Goal: Task Accomplishment & Management: Manage account settings

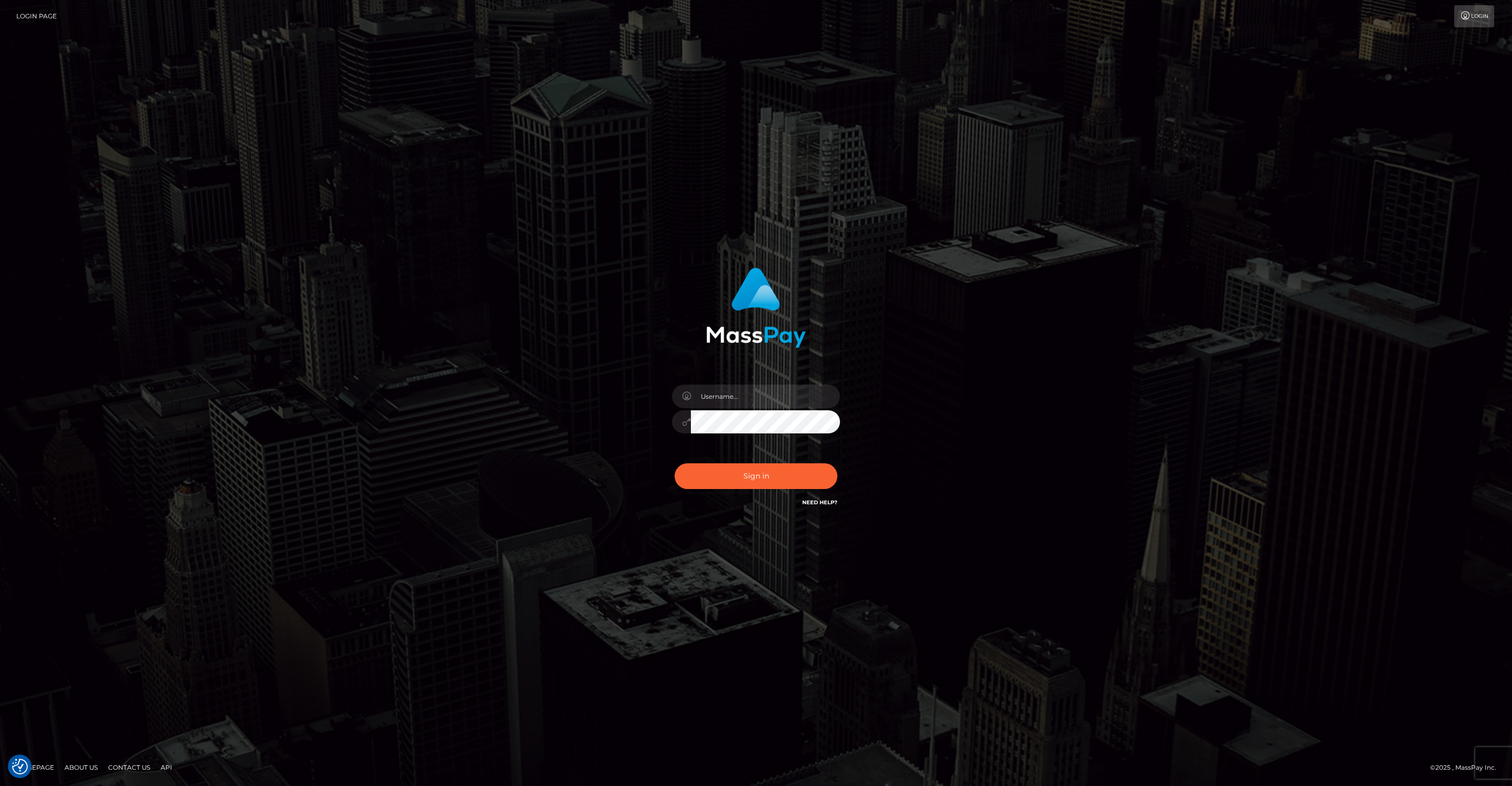
checkbox input "true"
type input "jeffkatz"
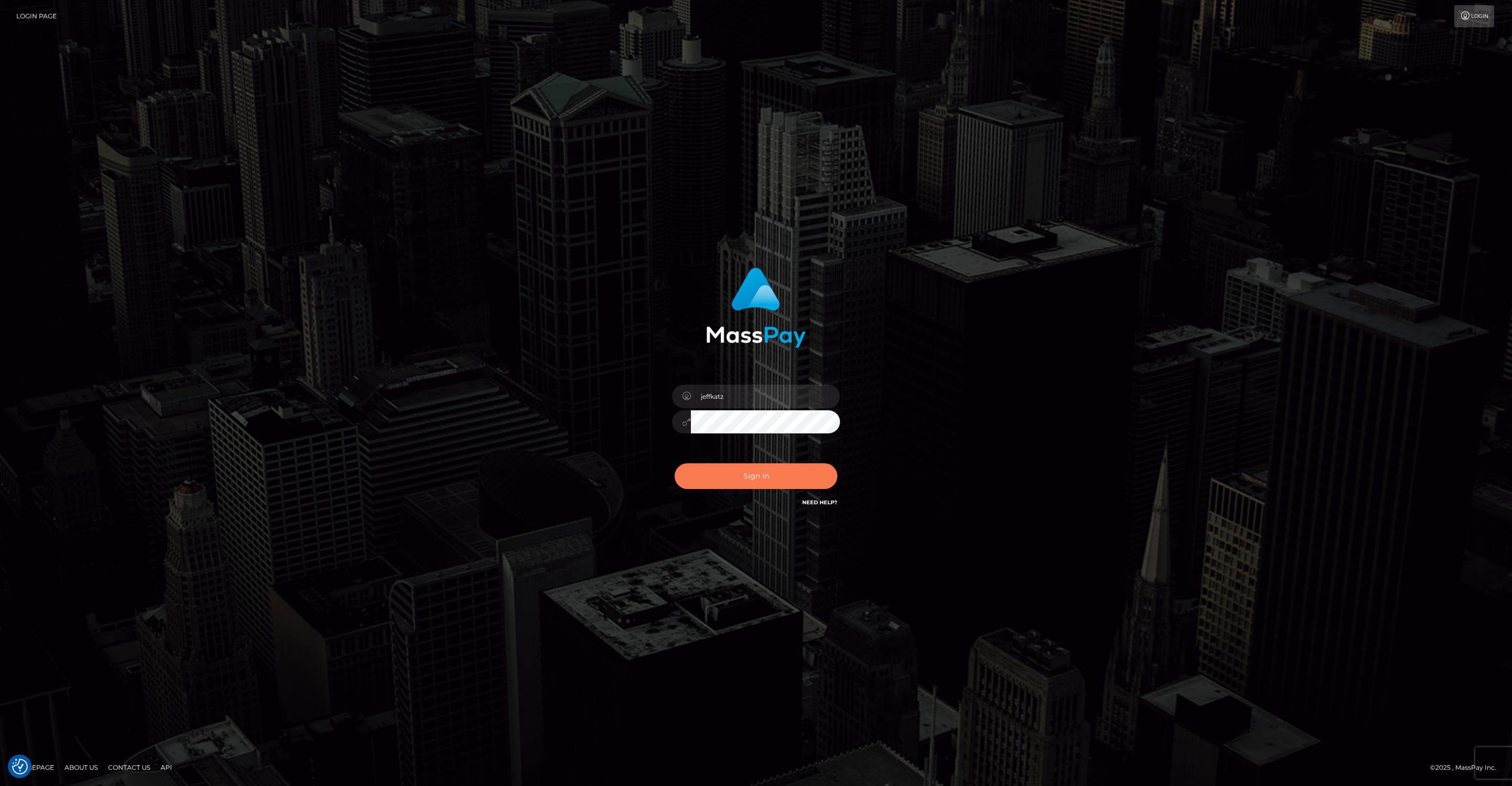
click at [743, 480] on button "Sign in" at bounding box center [756, 476] width 163 height 26
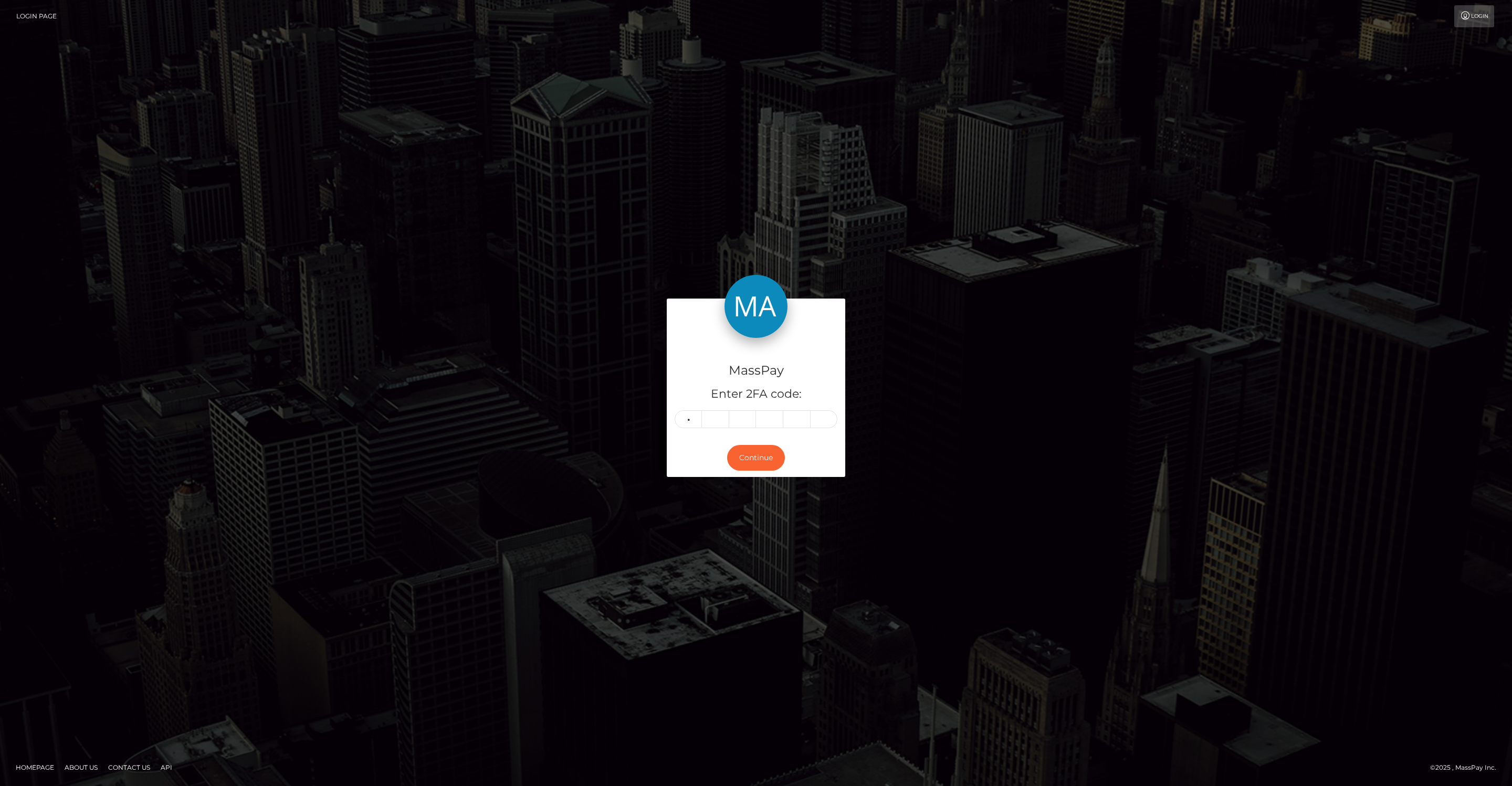
type input "8"
type input "5"
type input "3"
type input "7"
type input "4"
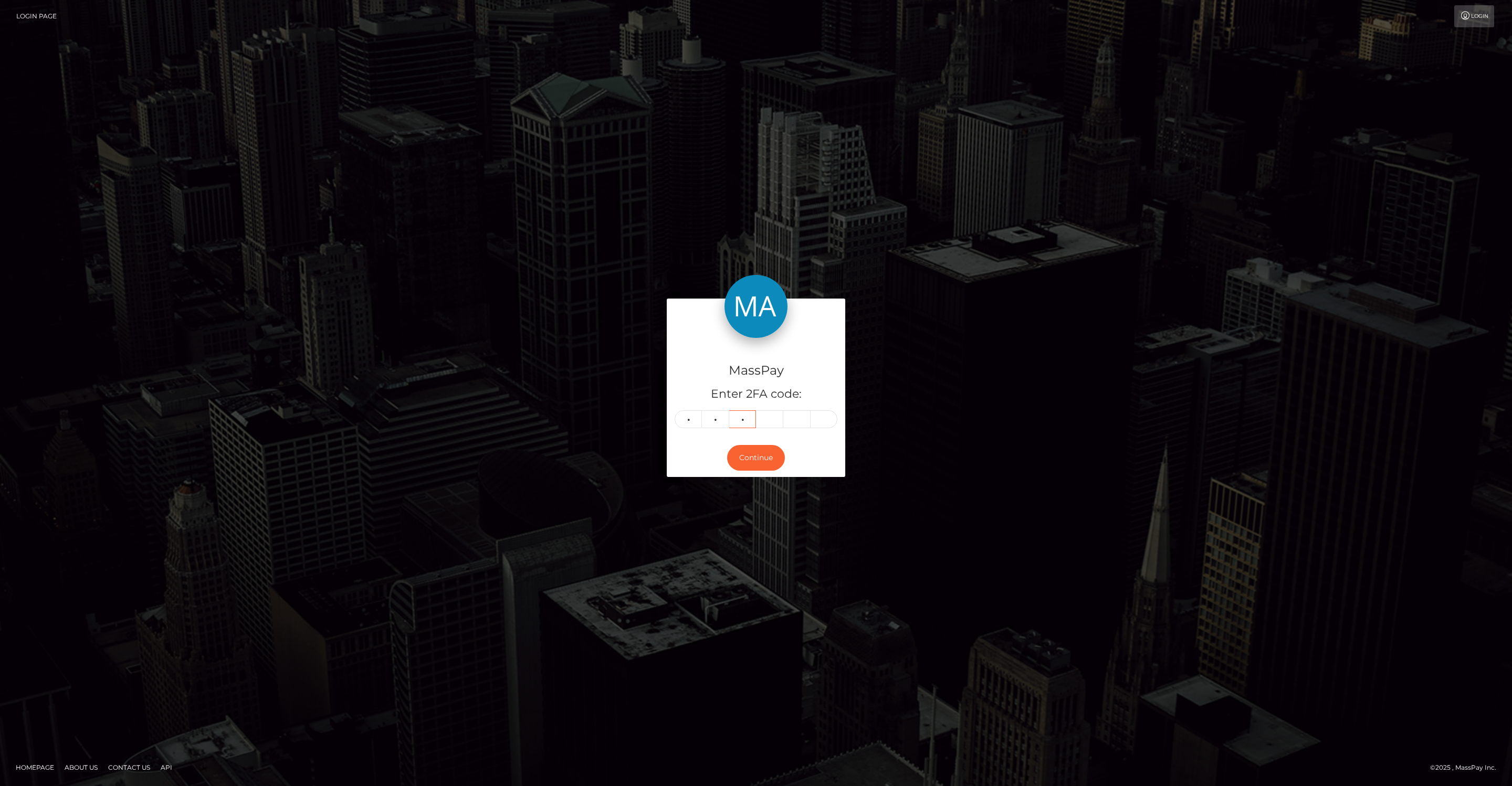
type input "1"
type input "4"
type input "2"
type input "5"
click at [756, 459] on button "Continue" at bounding box center [756, 458] width 58 height 26
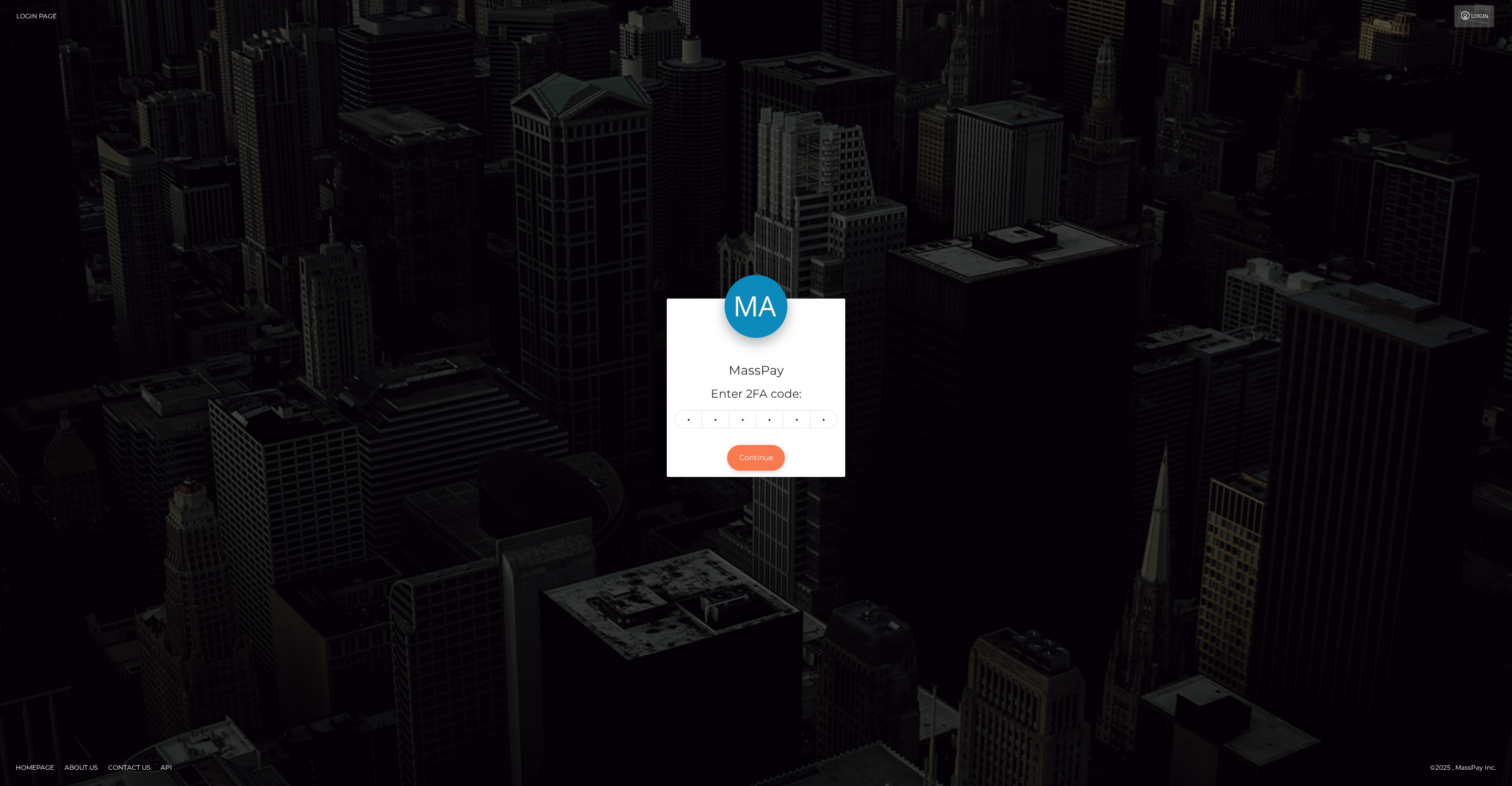
click at [760, 455] on button "Continue" at bounding box center [756, 458] width 58 height 26
click at [759, 457] on button "Continue" at bounding box center [756, 458] width 58 height 26
click at [759, 454] on button "Continue" at bounding box center [756, 458] width 58 height 26
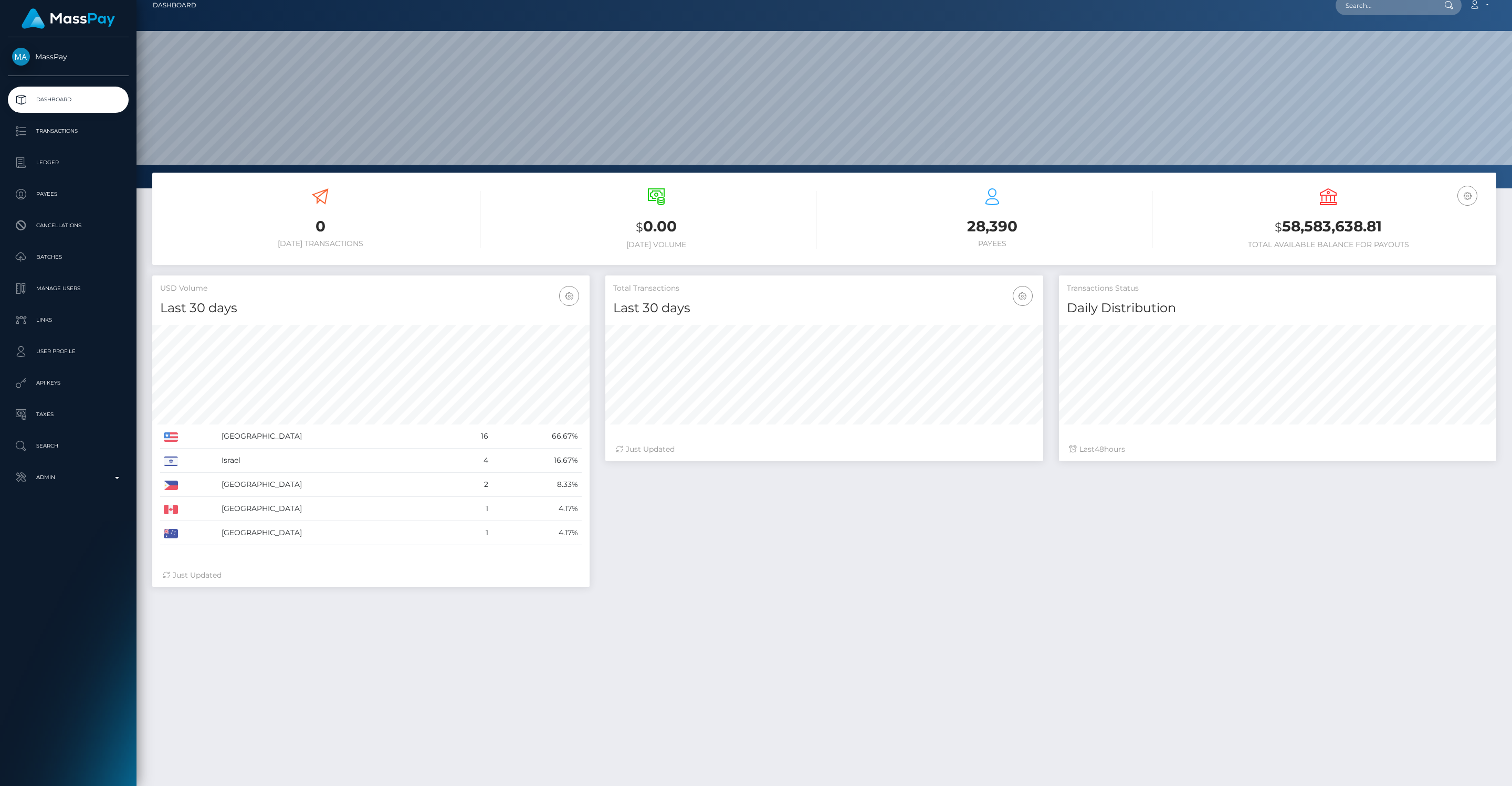
scroll to position [186, 438]
click at [119, 475] on p "Admin" at bounding box center [68, 477] width 112 height 16
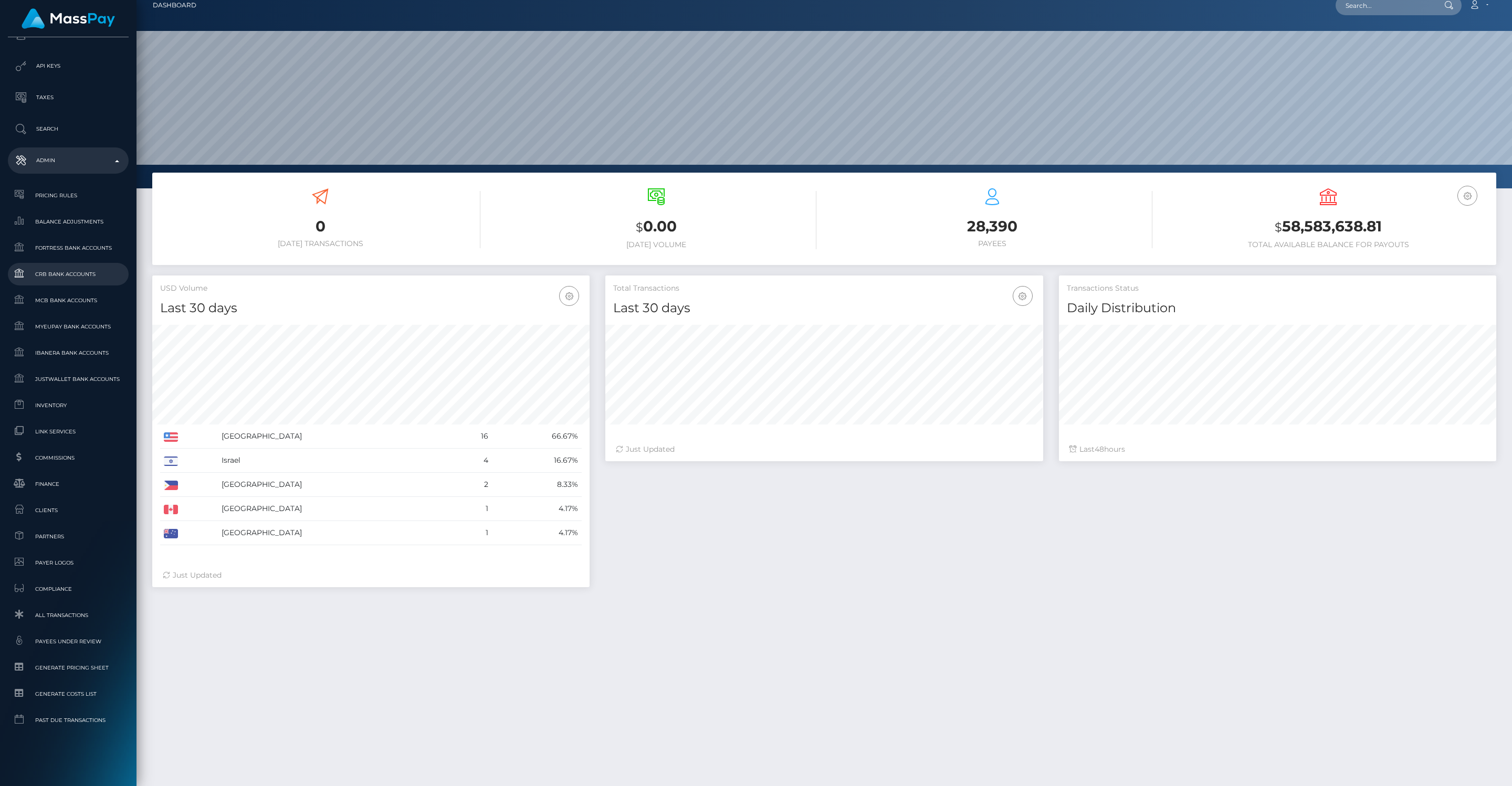
scroll to position [0, 0]
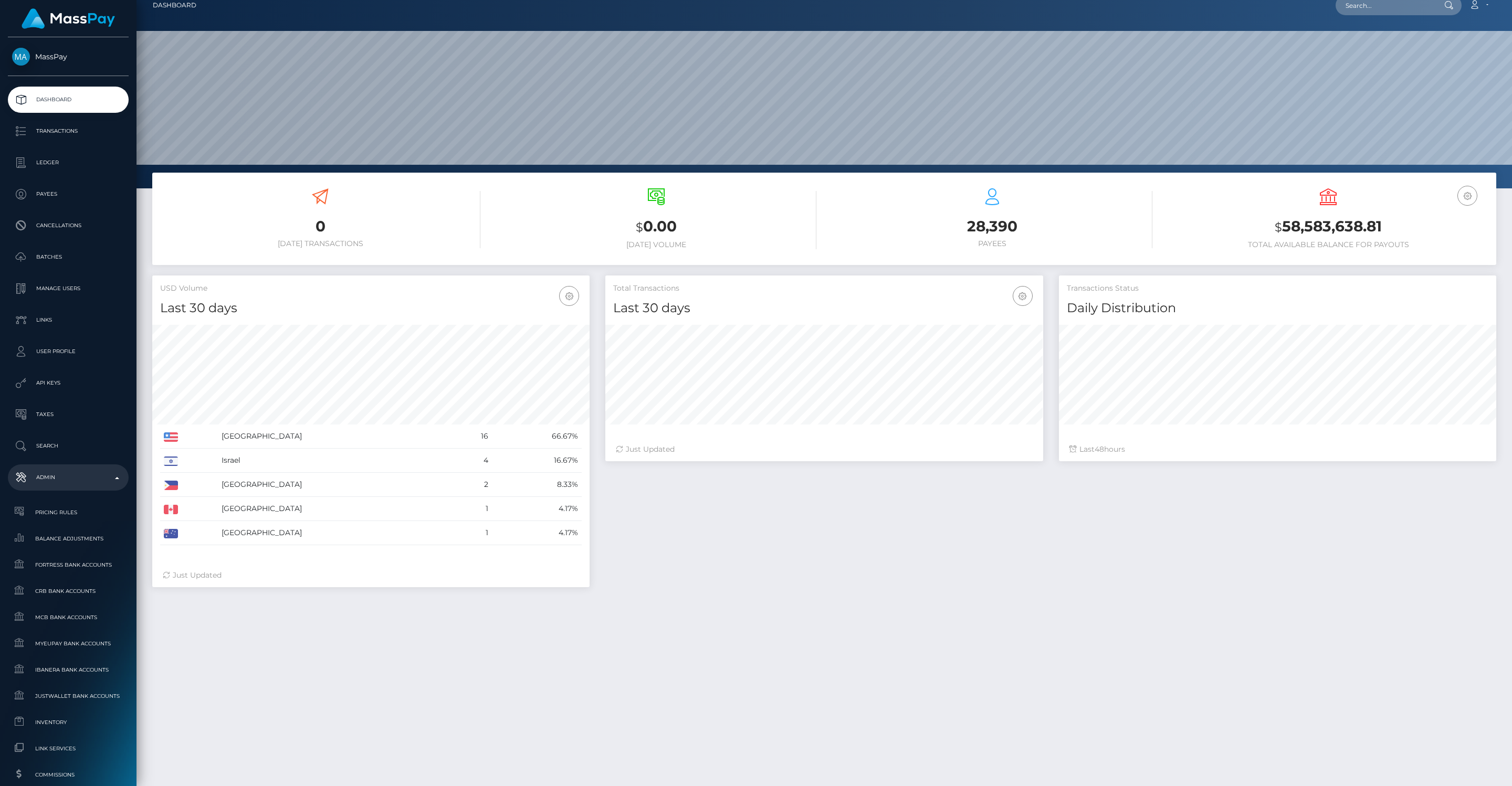
click at [78, 480] on p "Admin" at bounding box center [68, 477] width 112 height 16
click at [85, 478] on p "Admin" at bounding box center [68, 477] width 112 height 16
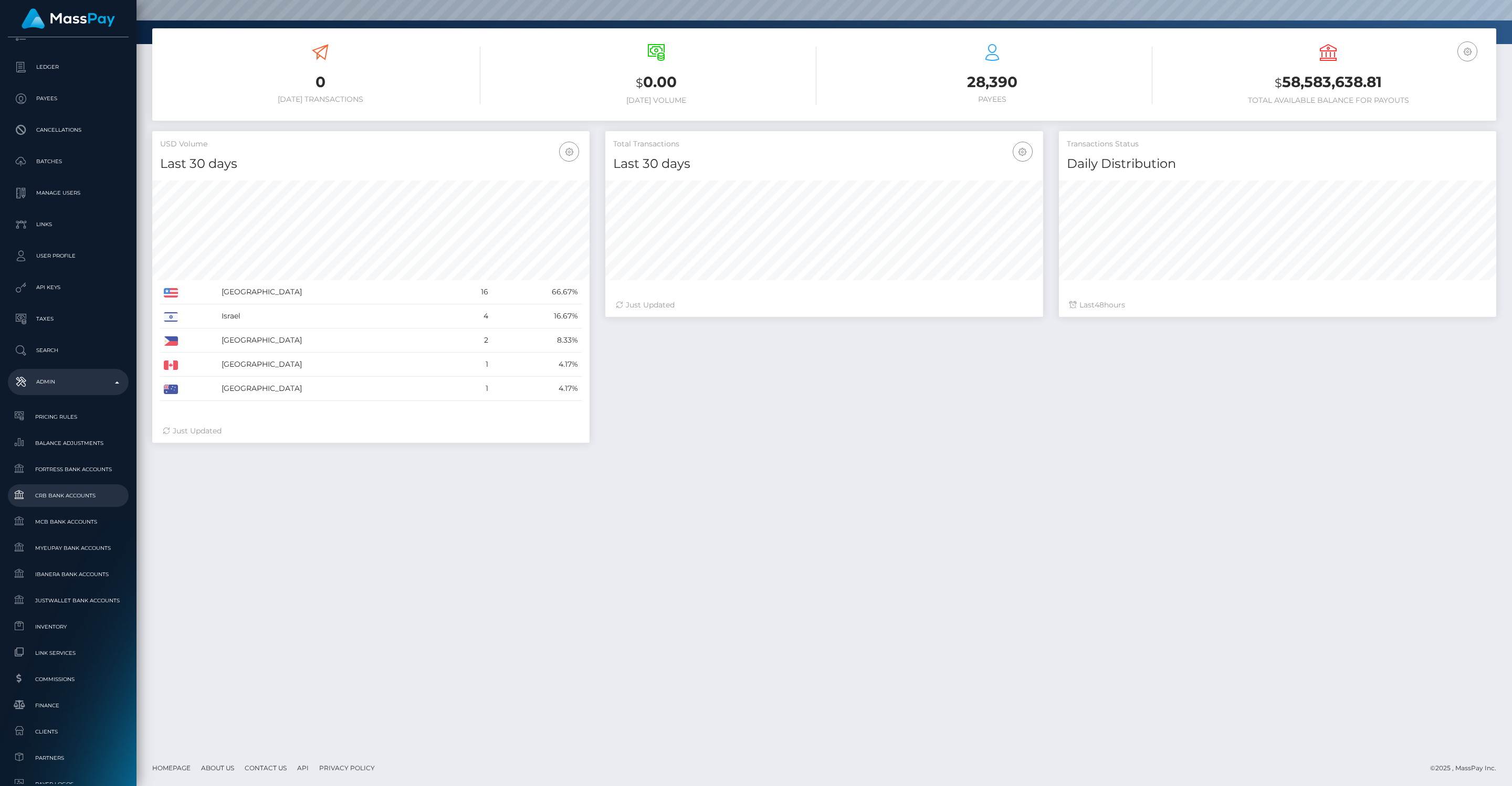
scroll to position [266, 0]
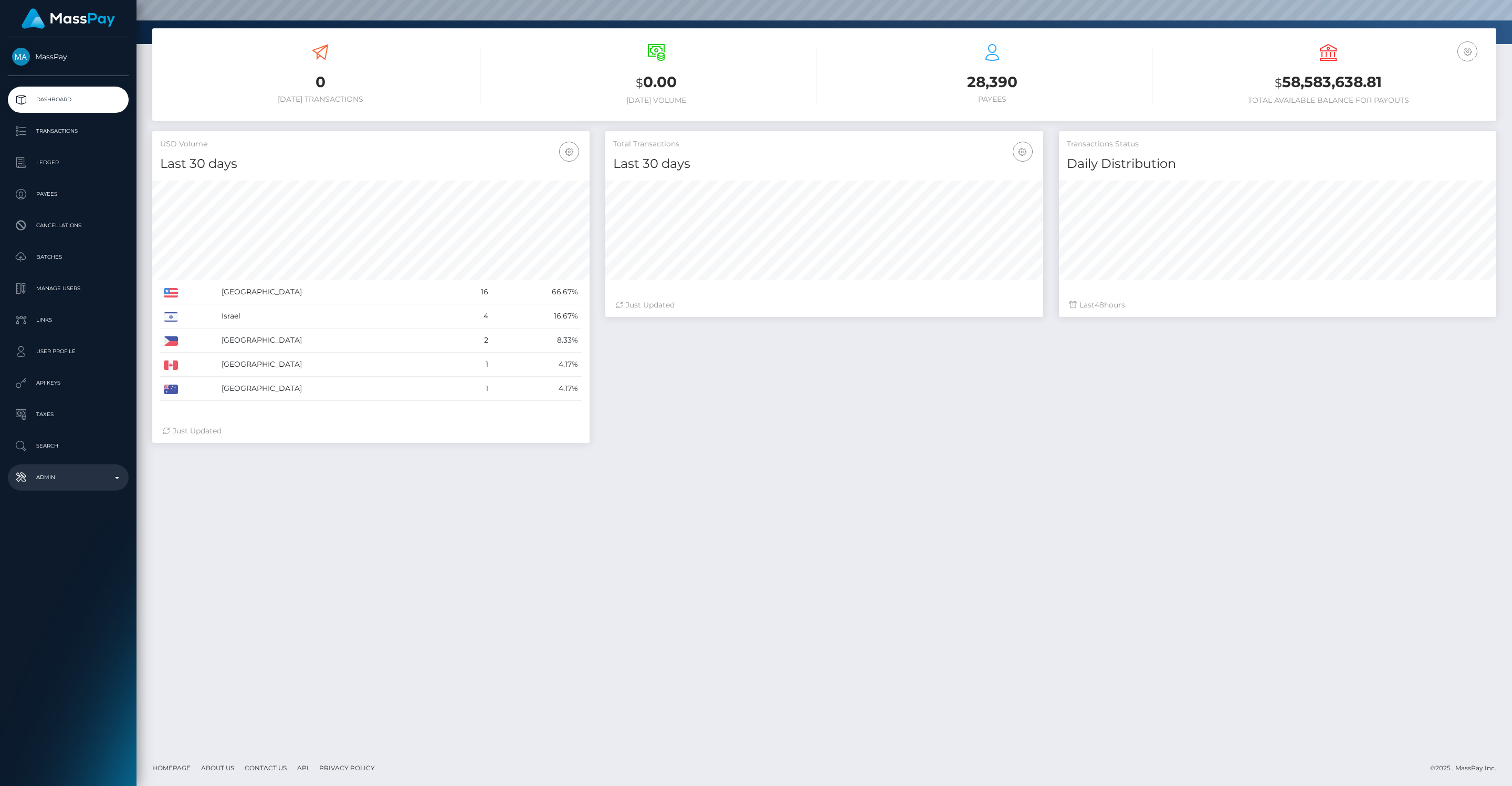
scroll to position [186, 438]
click at [117, 477] on b at bounding box center [117, 477] width 4 height 2
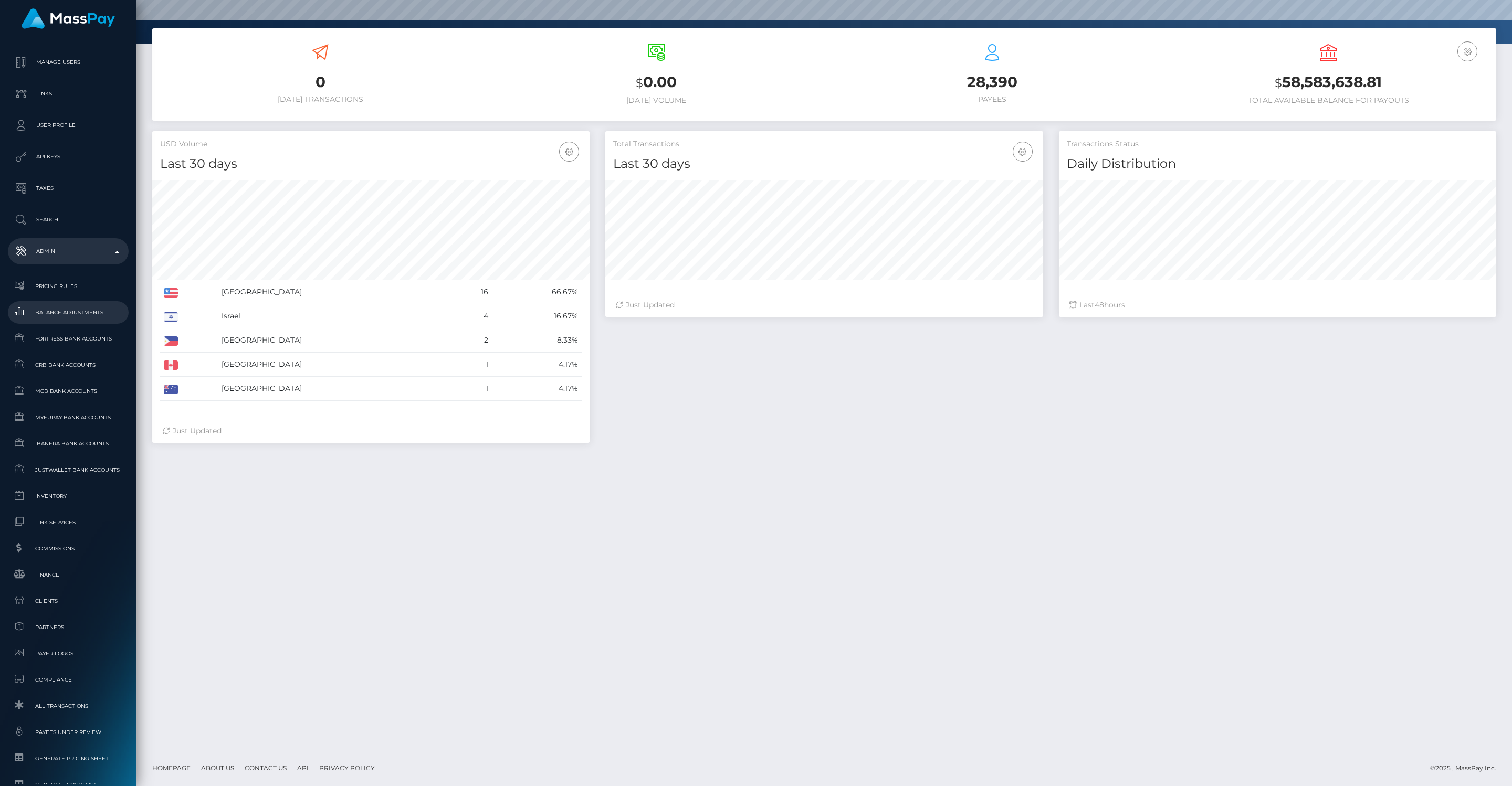
scroll to position [345, 0]
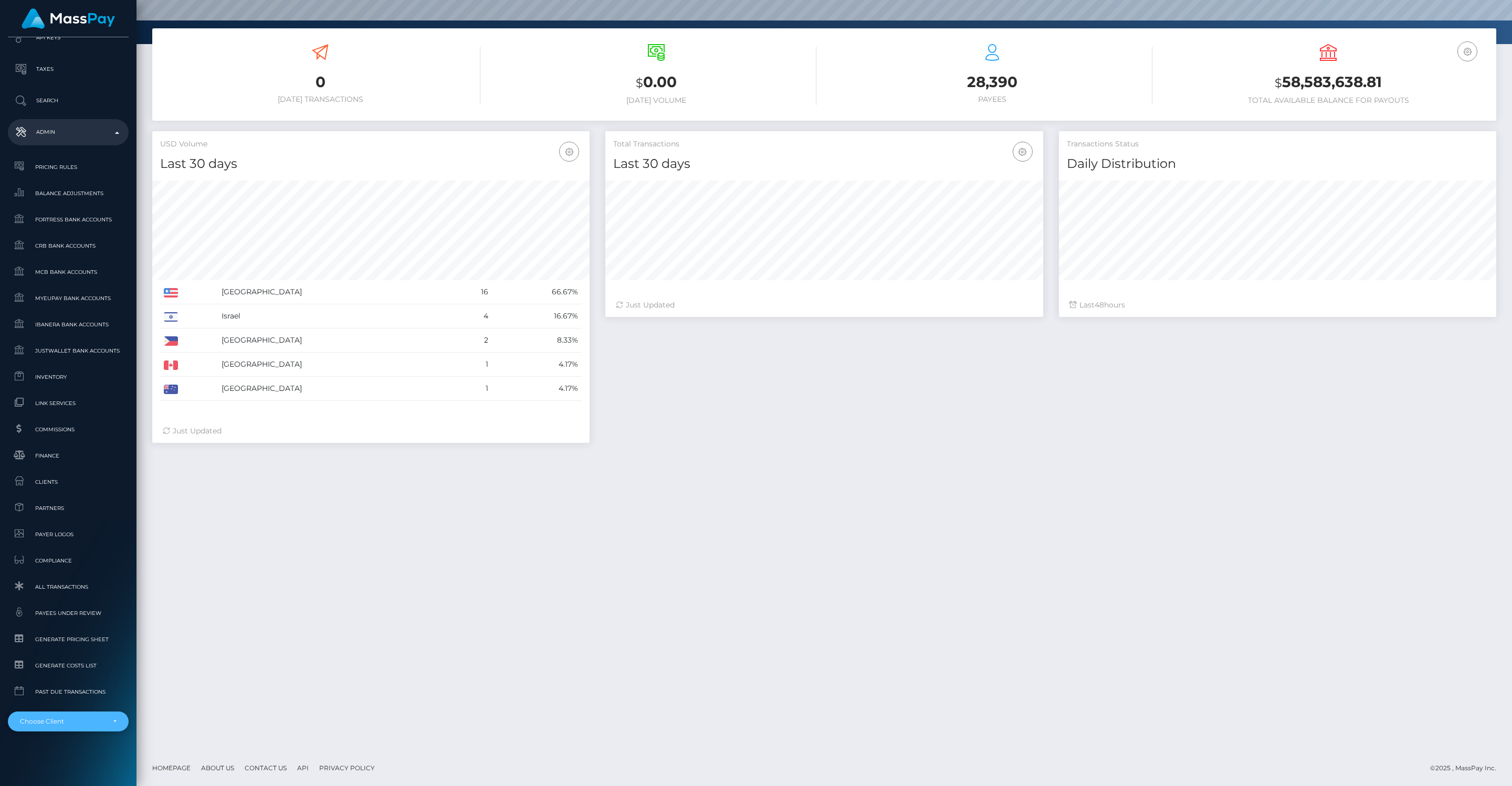
click at [47, 724] on div "Choose Client" at bounding box center [62, 722] width 85 height 9
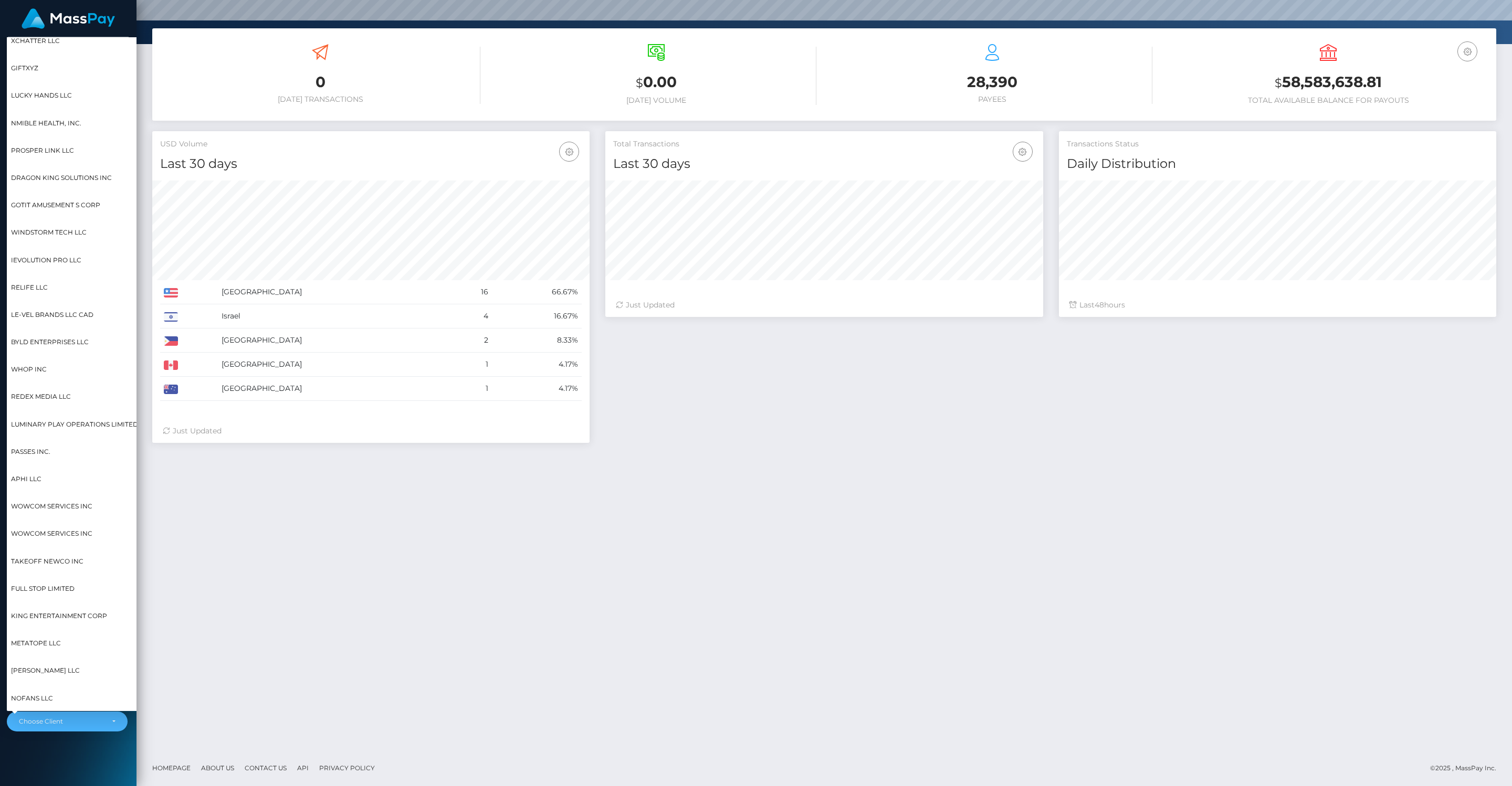
scroll to position [7809, 8]
click at [31, 372] on span "Whop Inc" at bounding box center [29, 374] width 36 height 14
select select "338"
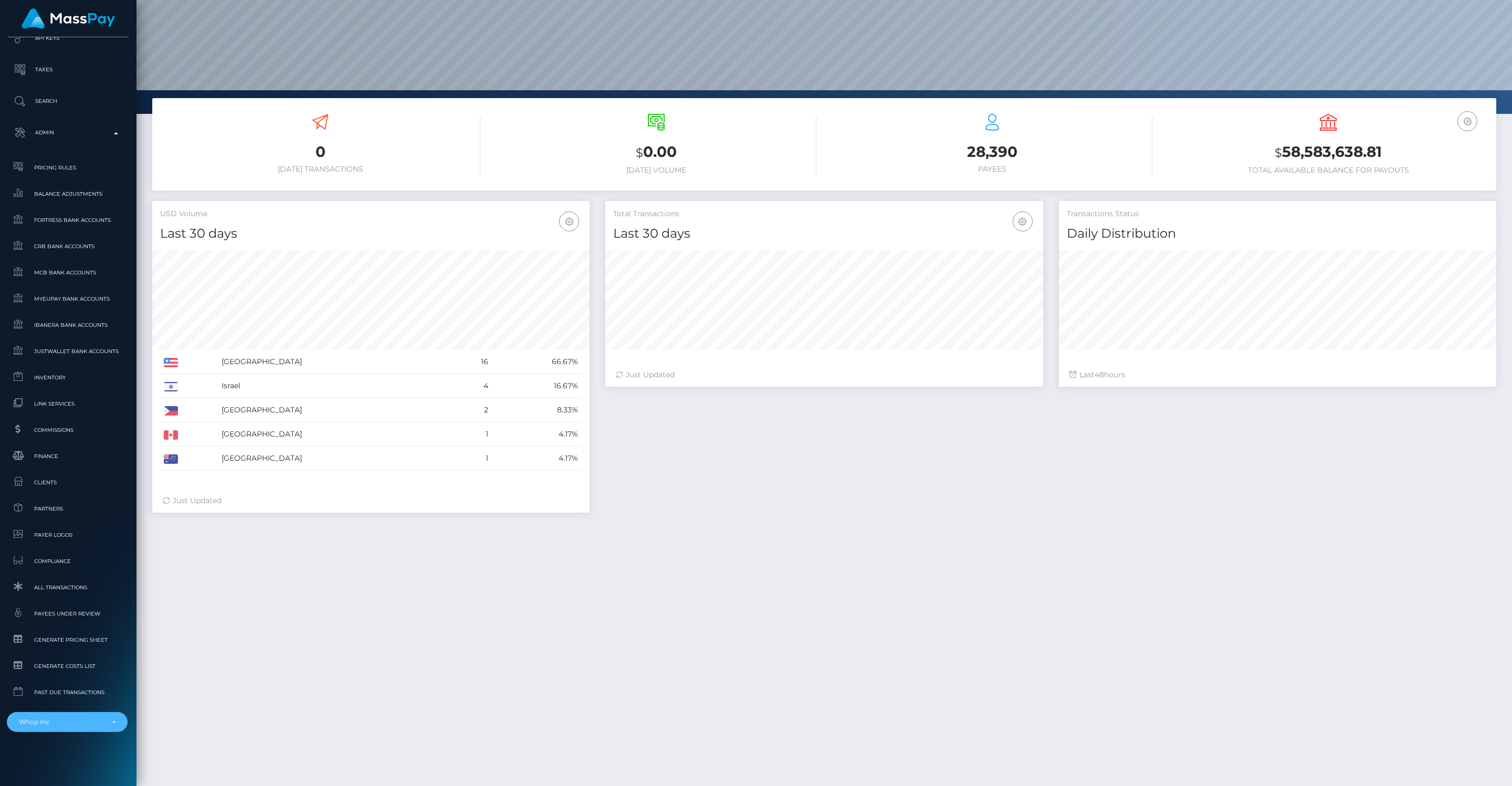
scroll to position [0, 0]
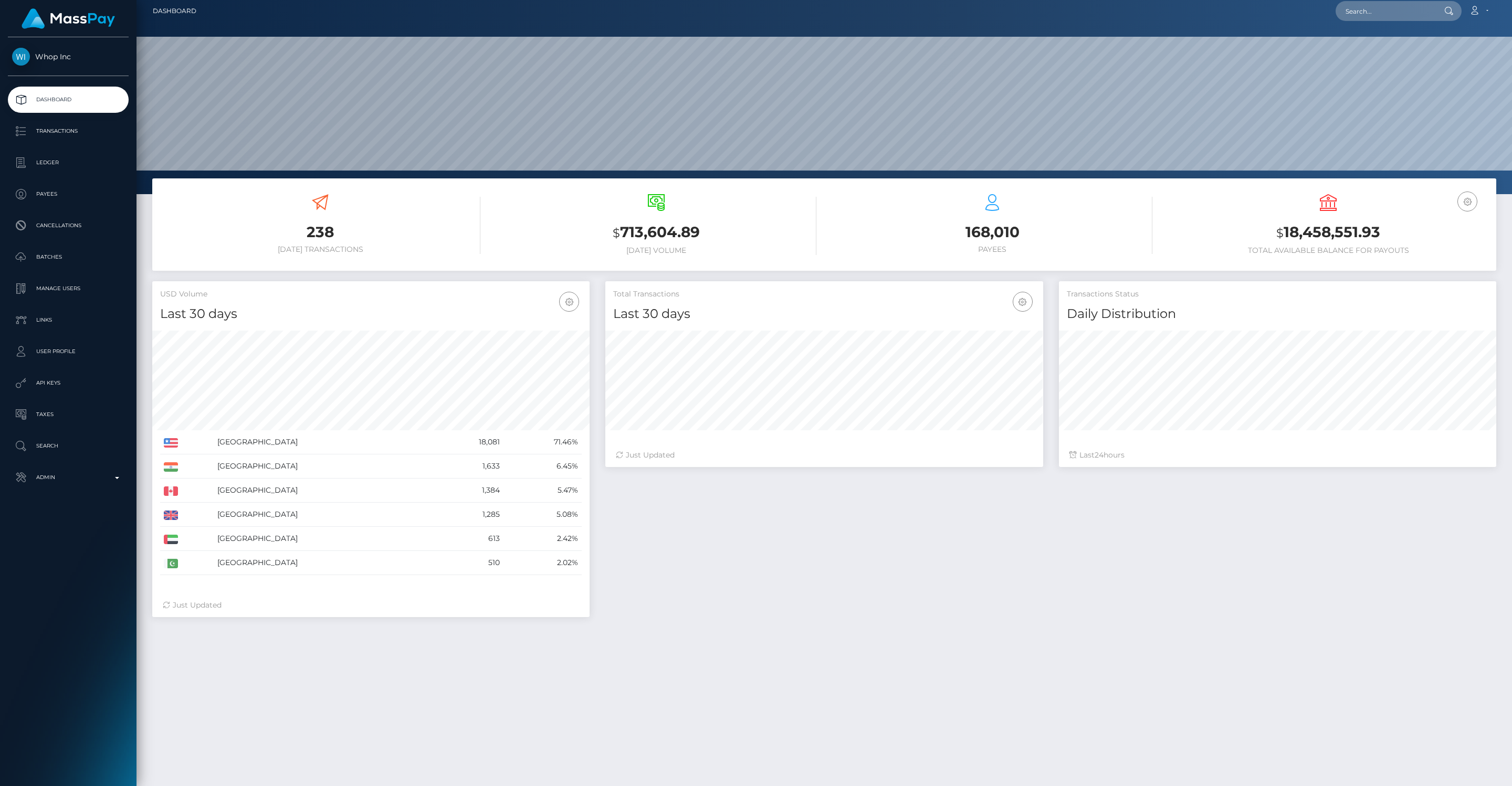
scroll to position [9, 0]
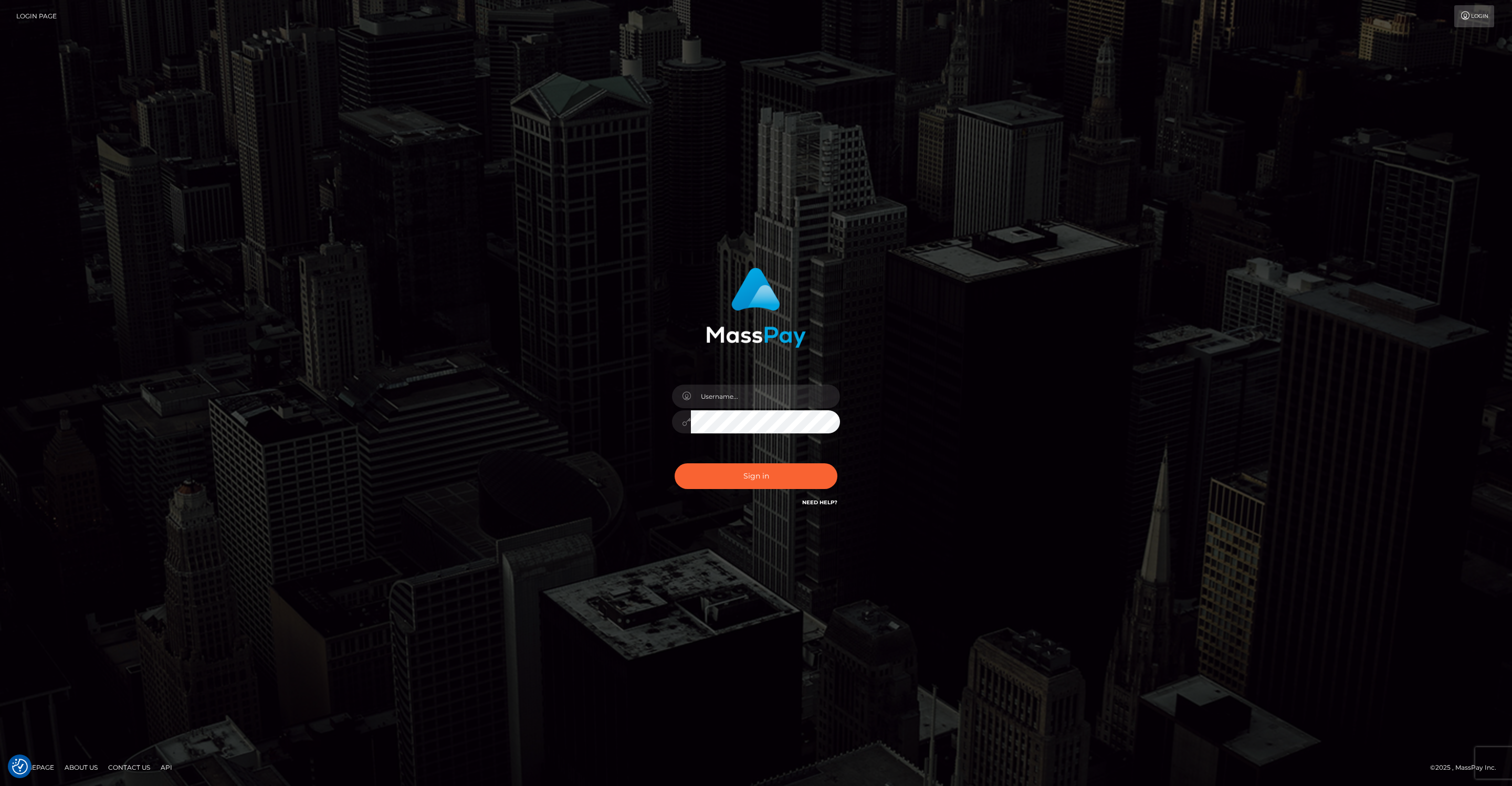
checkbox input "true"
